Goal: Communication & Community: Answer question/provide support

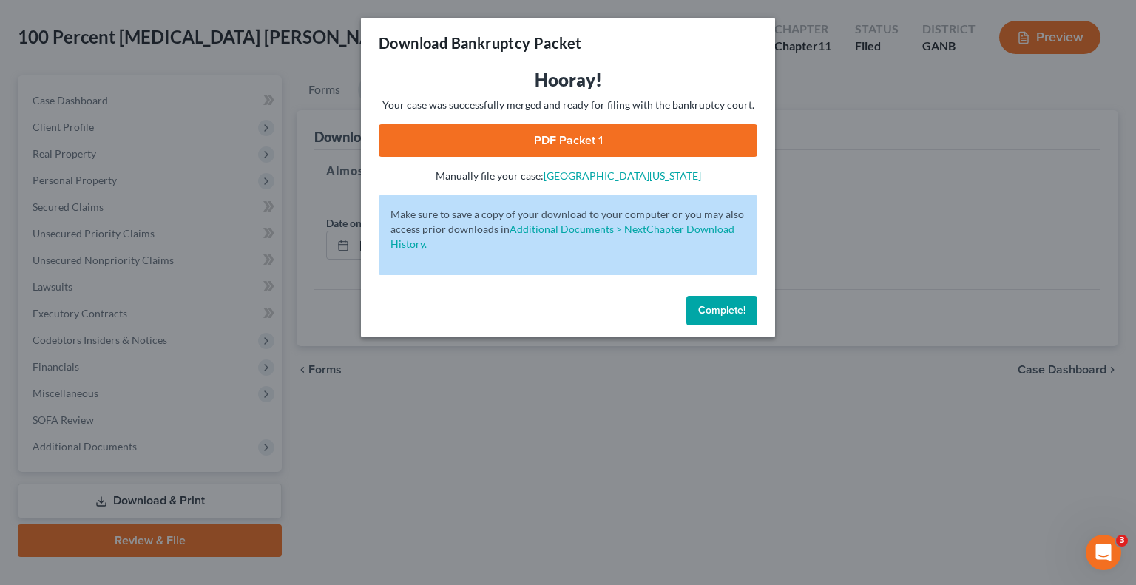
click at [717, 308] on span "Complete!" at bounding box center [721, 310] width 47 height 13
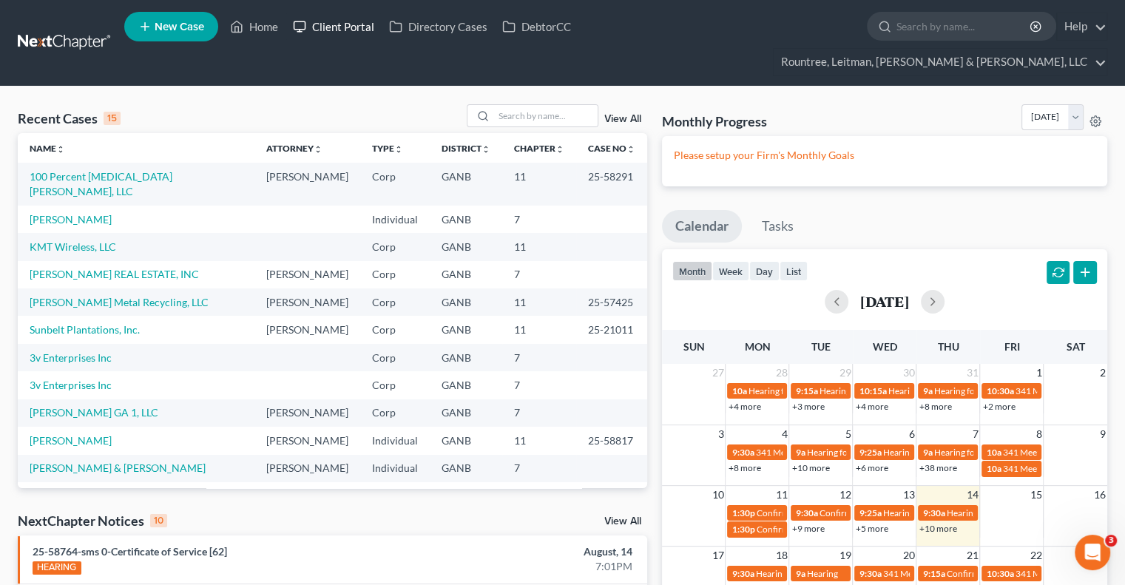
click at [360, 33] on link "Client Portal" at bounding box center [333, 26] width 96 height 27
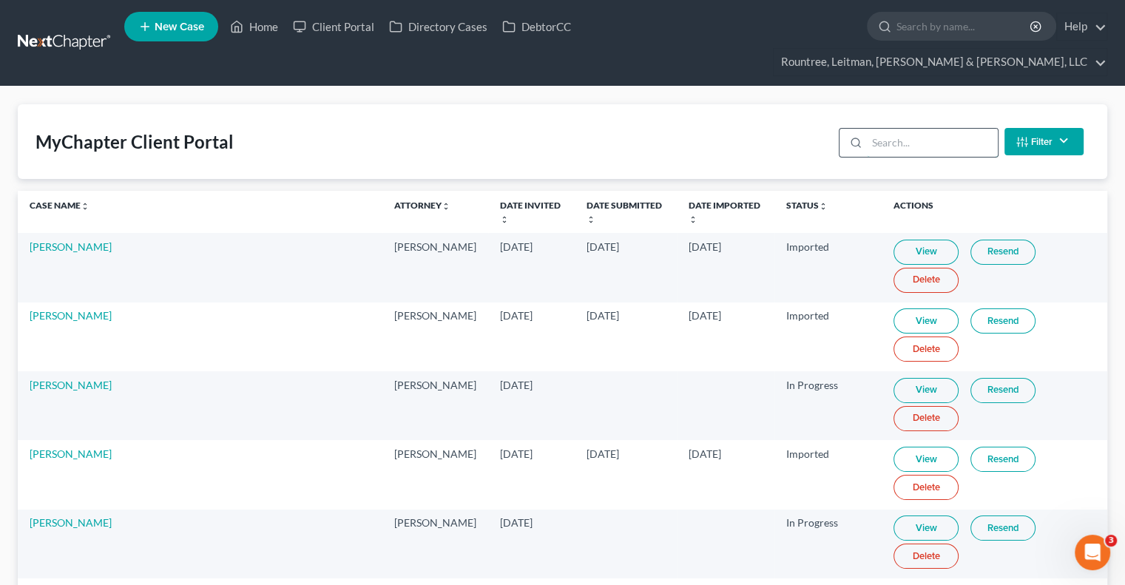
click at [875, 129] on input "search" at bounding box center [932, 143] width 131 height 28
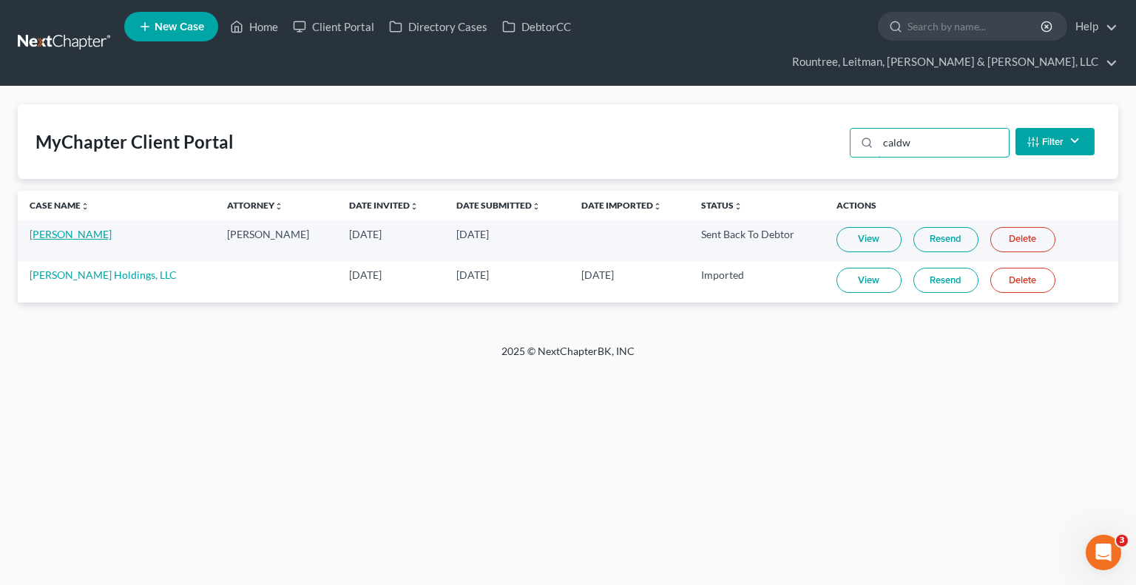
type input "caldw"
click at [70, 228] on link "[PERSON_NAME]" at bounding box center [71, 234] width 82 height 13
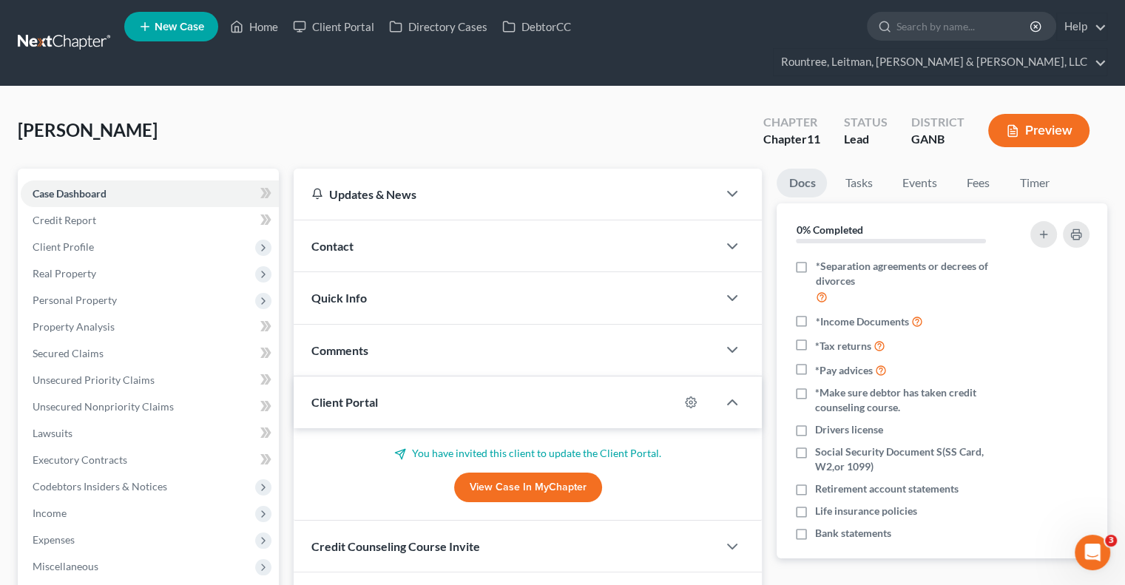
scroll to position [173, 0]
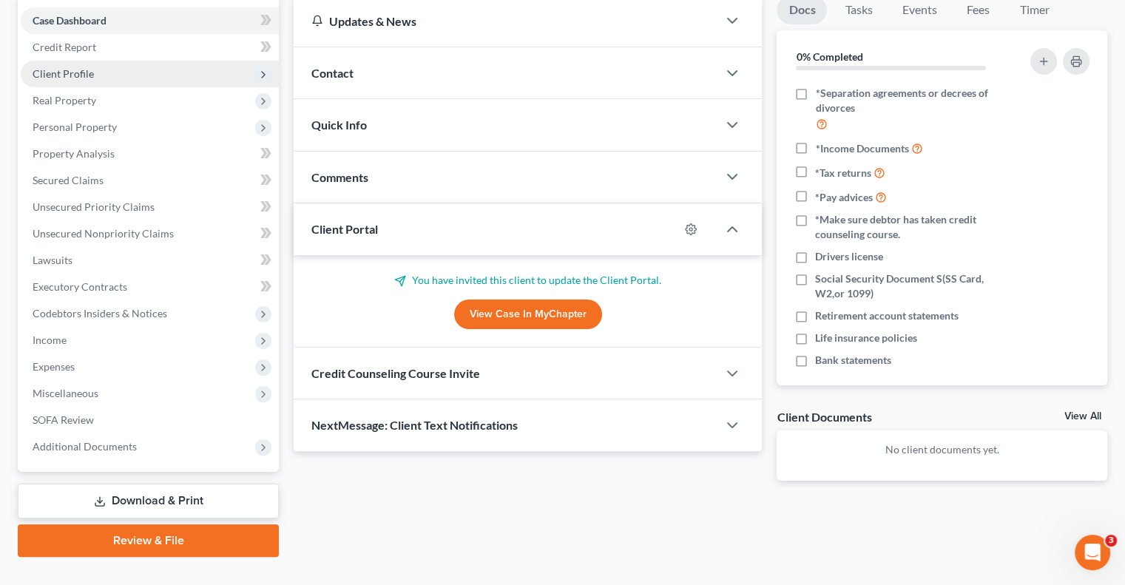
click at [68, 67] on span "Client Profile" at bounding box center [63, 73] width 61 height 13
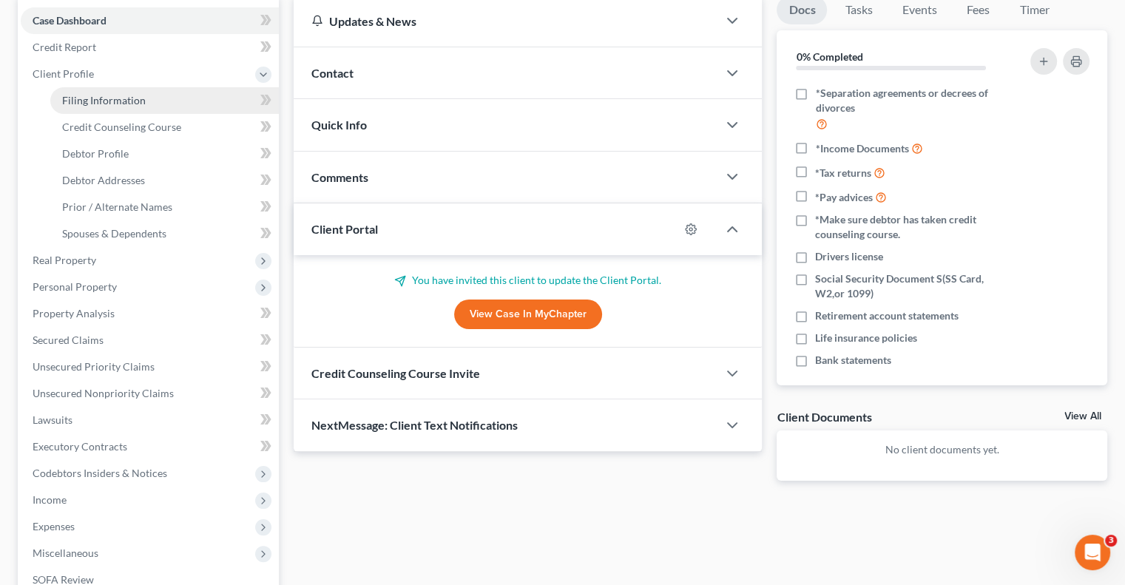
click at [101, 94] on span "Filing Information" at bounding box center [104, 100] width 84 height 13
select select "0"
select select "3"
select select "0"
select select "1"
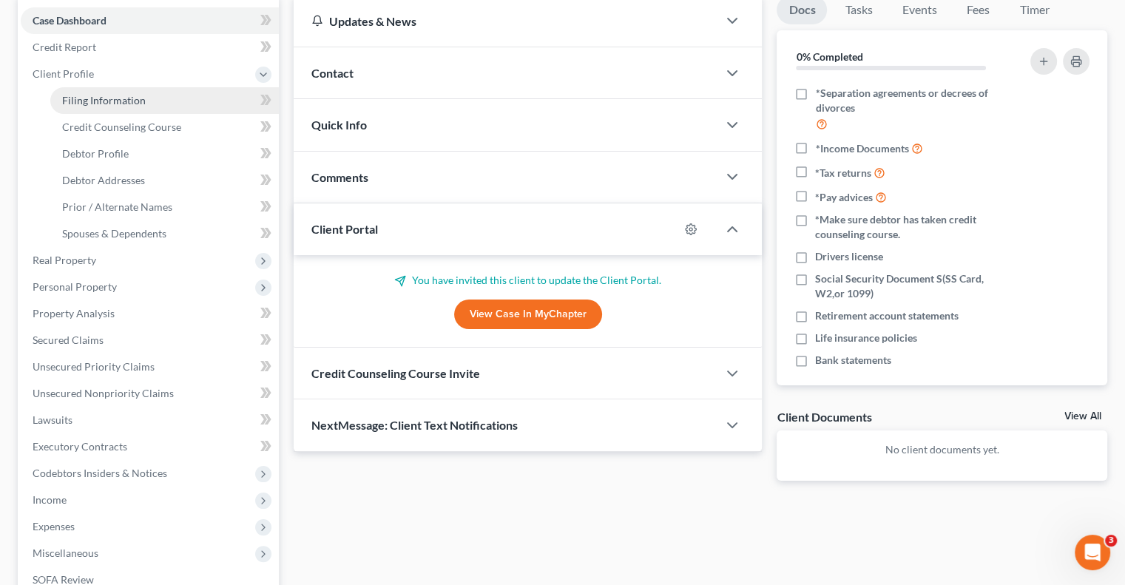
select select "19"
select select "10"
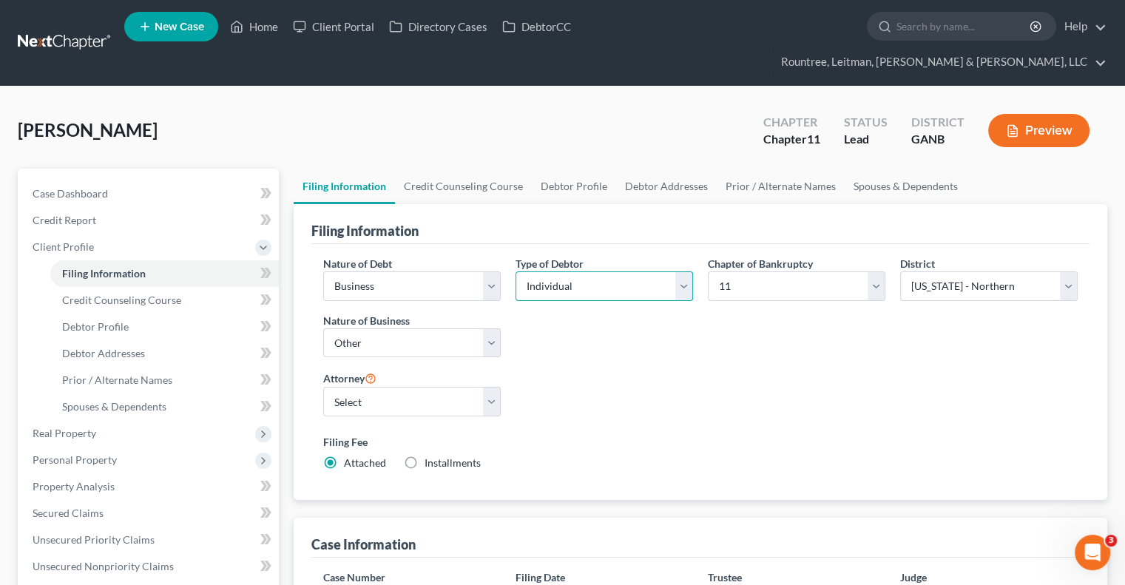
click at [682, 271] on select "Select Individual Joint" at bounding box center [605, 286] width 178 height 30
select select "1"
click at [516, 271] on select "Select Individual Joint" at bounding box center [605, 286] width 178 height 30
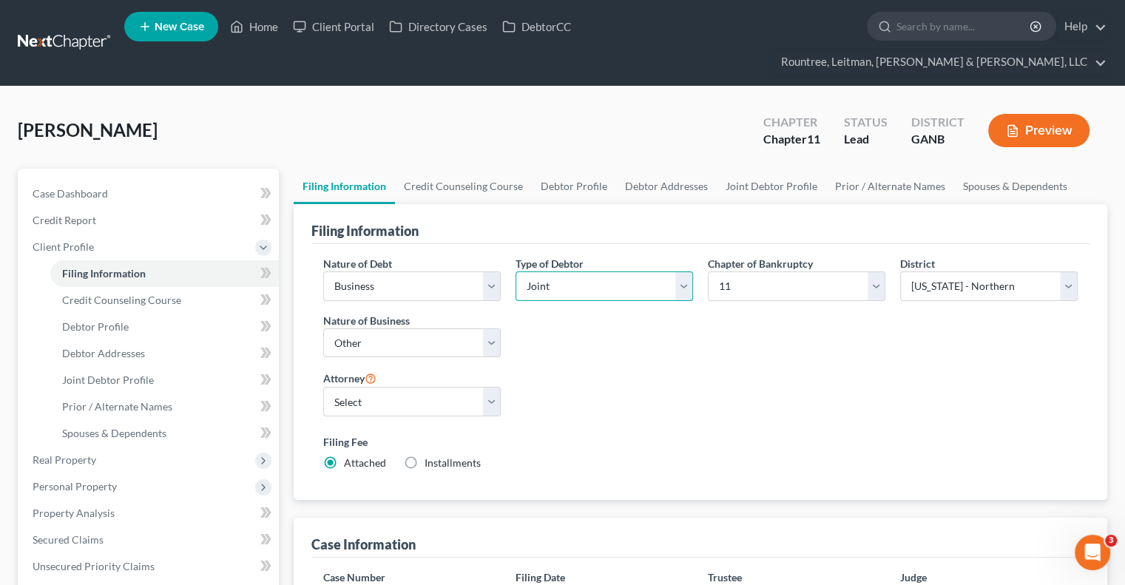
scroll to position [512, 0]
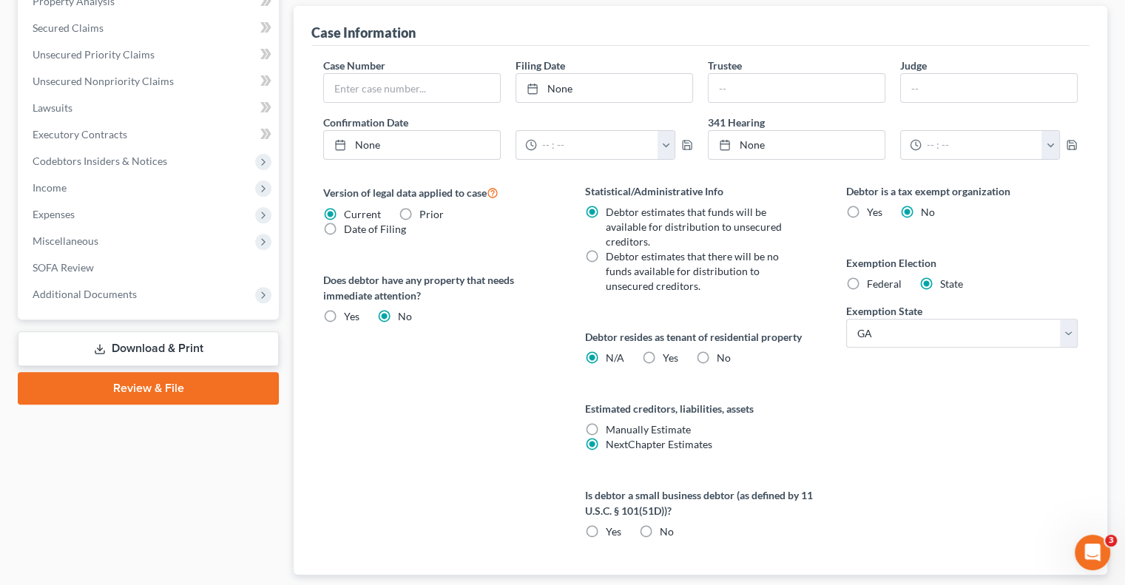
click at [606, 524] on label "Yes" at bounding box center [614, 531] width 16 height 15
click at [612, 524] on input "Yes" at bounding box center [617, 529] width 10 height 10
radio input "true"
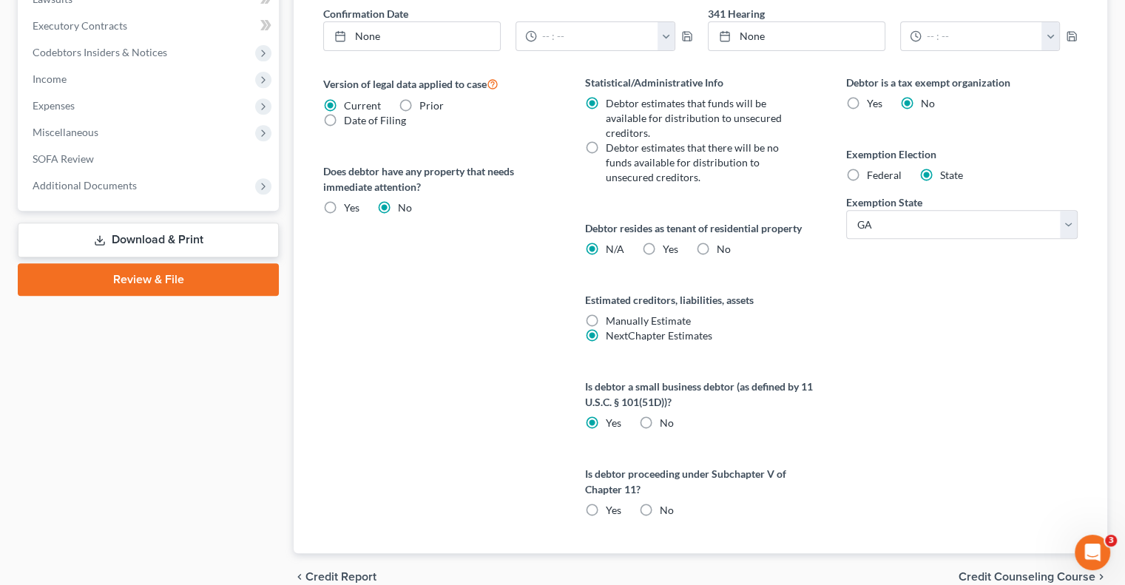
scroll to position [663, 0]
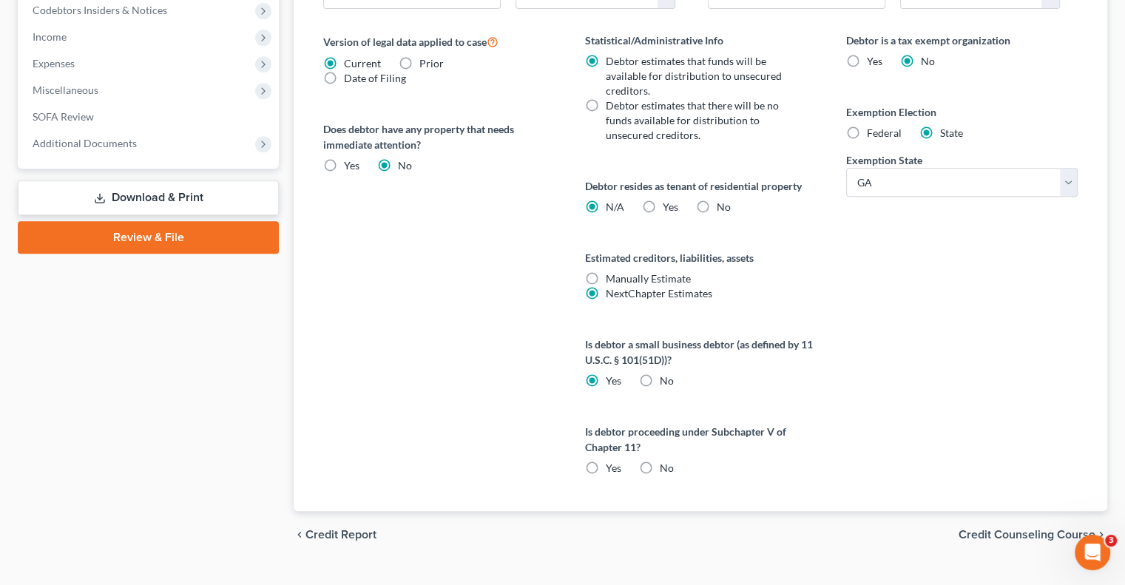
click at [606, 461] on label "Yes" at bounding box center [614, 468] width 16 height 15
click at [612, 461] on input "Yes" at bounding box center [617, 466] width 10 height 10
radio input "true"
click at [1035, 529] on span "Credit Counseling Course" at bounding box center [1027, 535] width 137 height 12
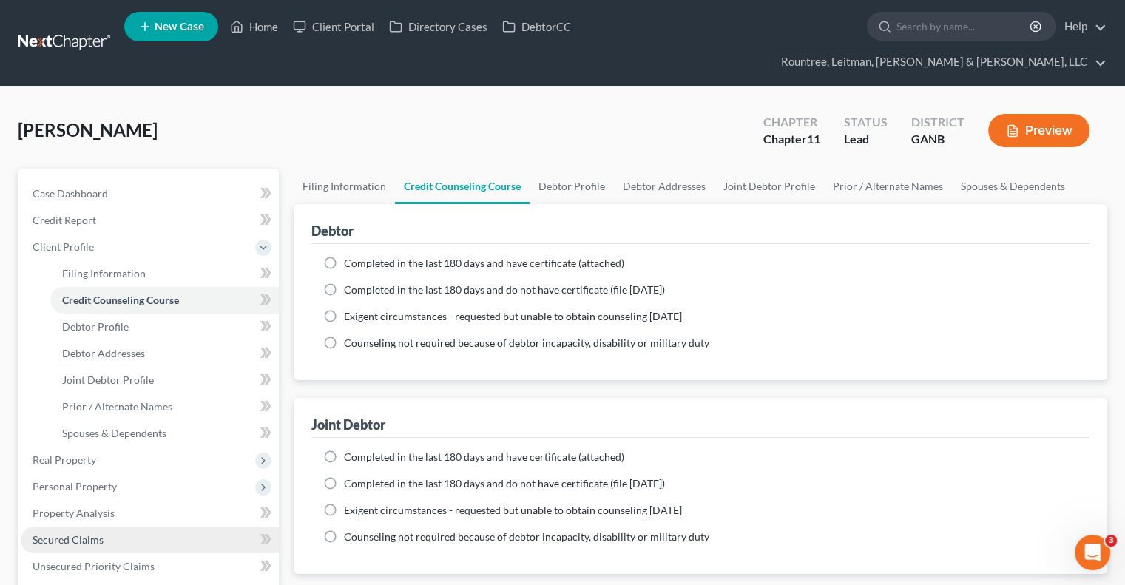
click at [72, 533] on span "Secured Claims" at bounding box center [68, 539] width 71 height 13
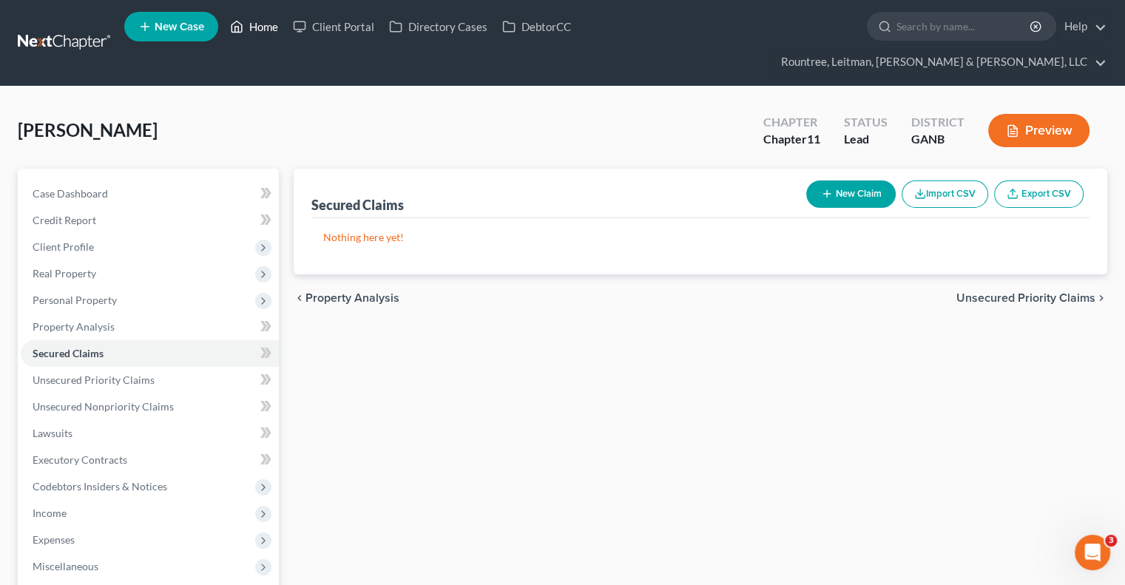
click at [257, 30] on link "Home" at bounding box center [254, 26] width 63 height 27
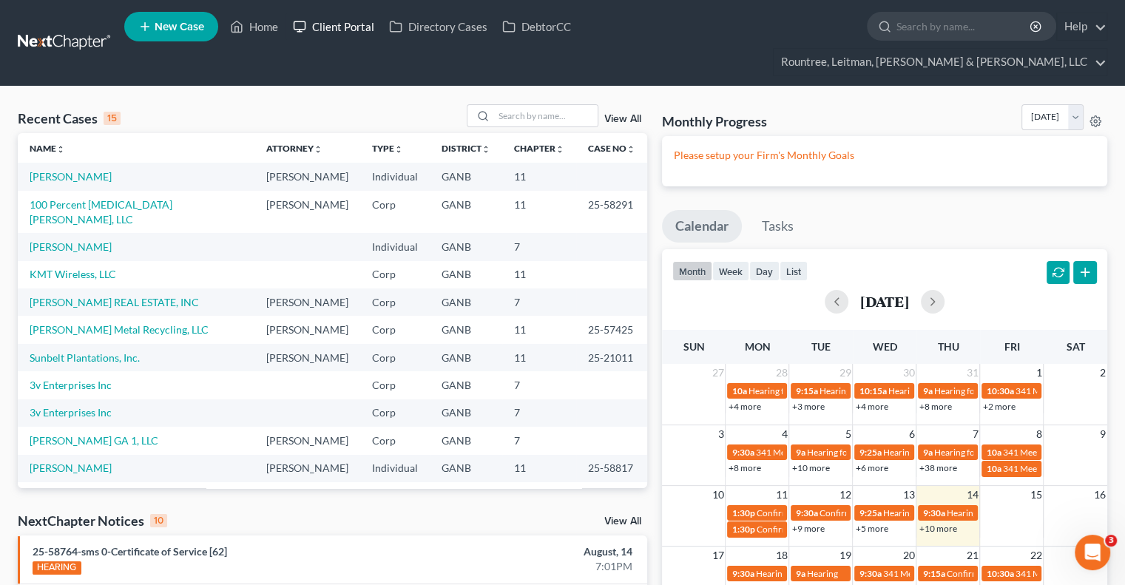
click at [348, 24] on link "Client Portal" at bounding box center [333, 26] width 96 height 27
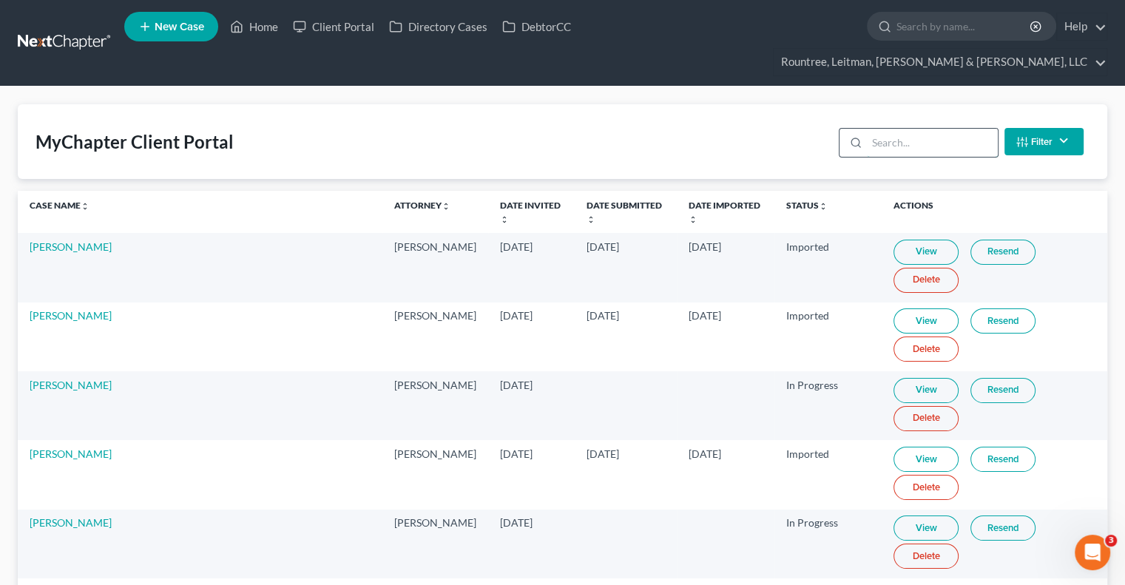
click at [872, 129] on input "search" at bounding box center [932, 143] width 131 height 28
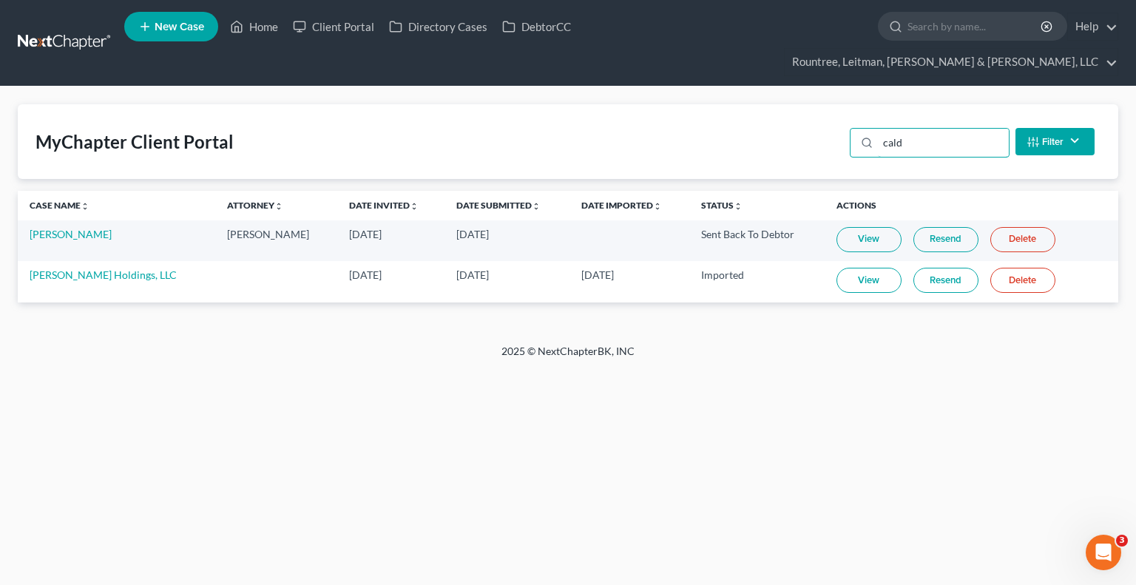
type input "cald"
click at [846, 227] on link "View" at bounding box center [869, 239] width 65 height 25
click at [941, 227] on link "Resend" at bounding box center [945, 239] width 65 height 25
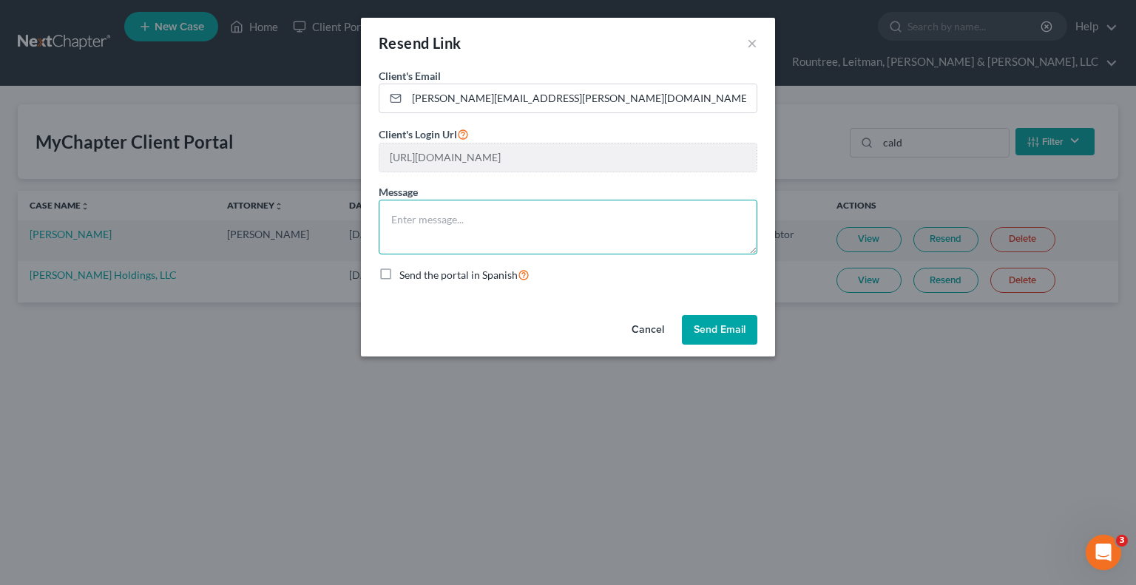
click at [469, 206] on textarea at bounding box center [568, 227] width 379 height 55
click at [467, 204] on textarea "Hi [PERSON_NAME], I am re-sending this to you so that you can confirm the infor…" at bounding box center [568, 227] width 379 height 55
click at [521, 233] on textarea "Hi [PERSON_NAME], I am re-sending this to you so that you can confirm the infor…" at bounding box center [568, 227] width 379 height 55
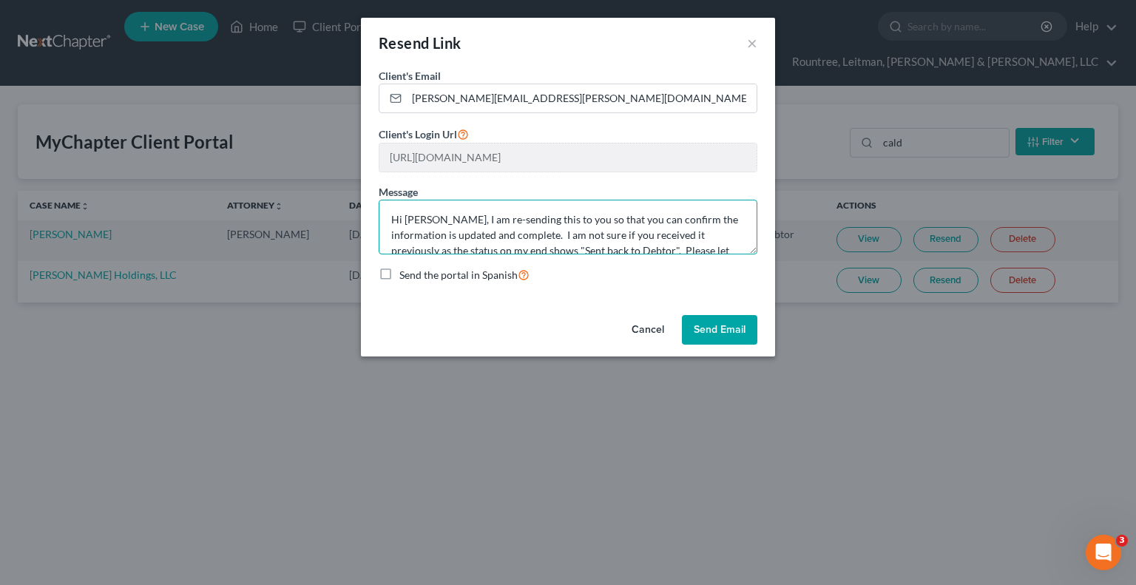
type textarea "Hi [PERSON_NAME], I am re-sending this to you so that you can confirm the infor…"
click at [712, 328] on button "Send Email" at bounding box center [719, 330] width 75 height 30
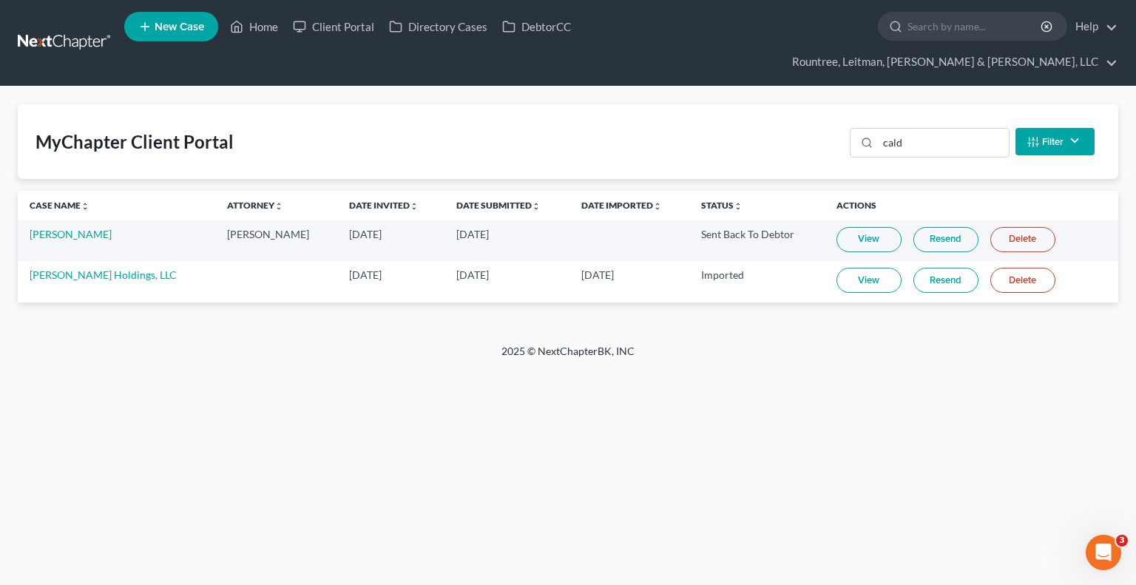
click at [933, 268] on link "Resend" at bounding box center [945, 280] width 65 height 25
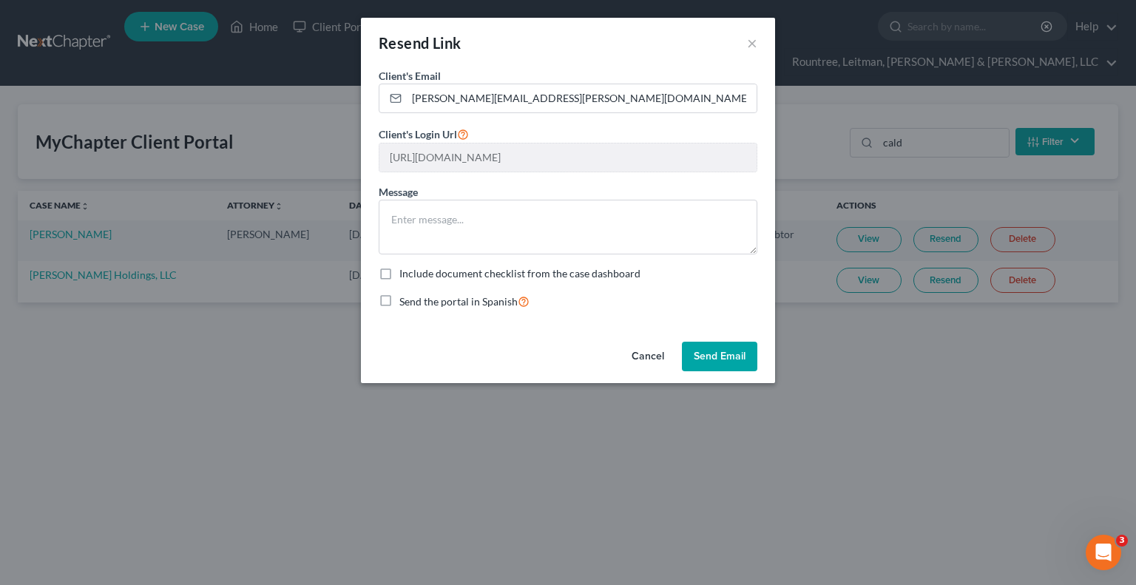
click at [722, 355] on button "Send Email" at bounding box center [719, 357] width 75 height 30
